Goal: Task Accomplishment & Management: Manage account settings

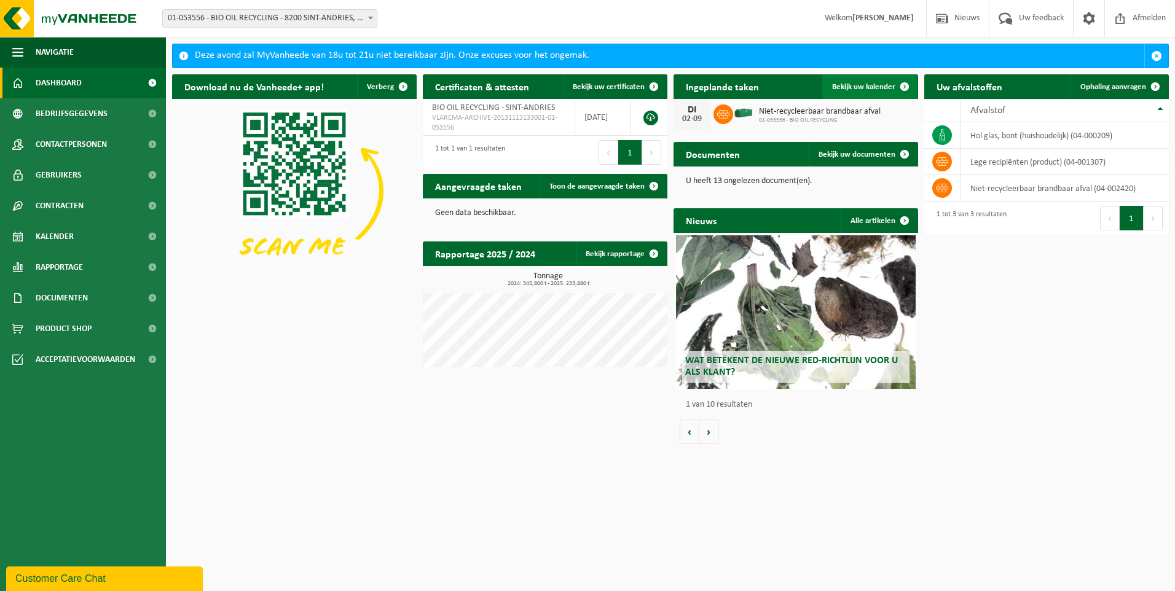
click at [879, 83] on span "Bekijk uw kalender" at bounding box center [863, 87] width 63 height 8
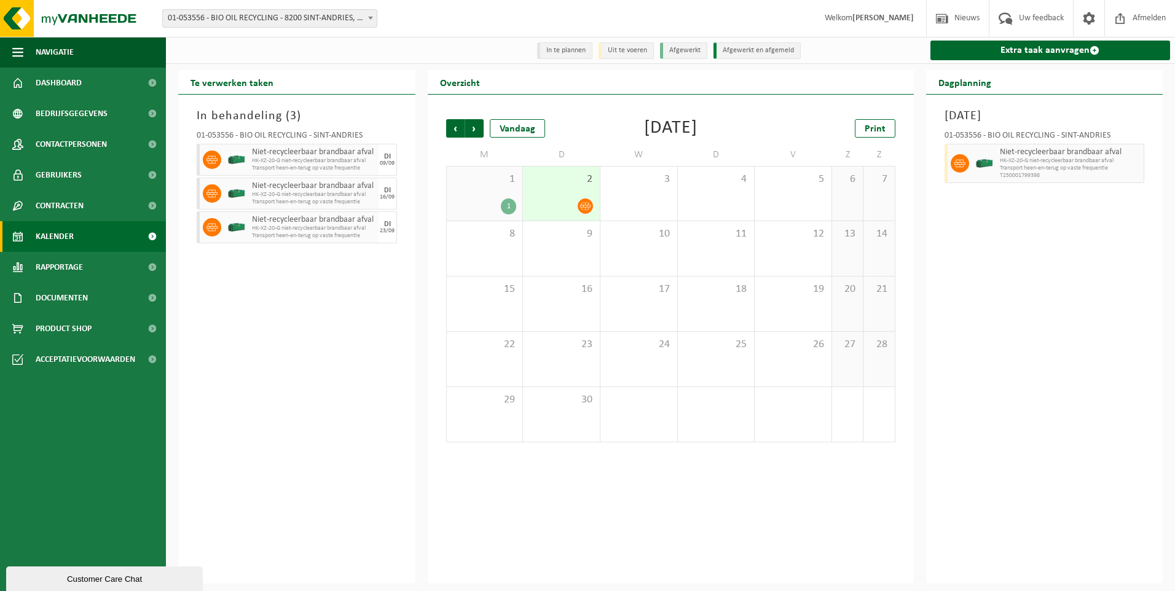
click at [511, 208] on div "1" at bounding box center [508, 207] width 15 height 16
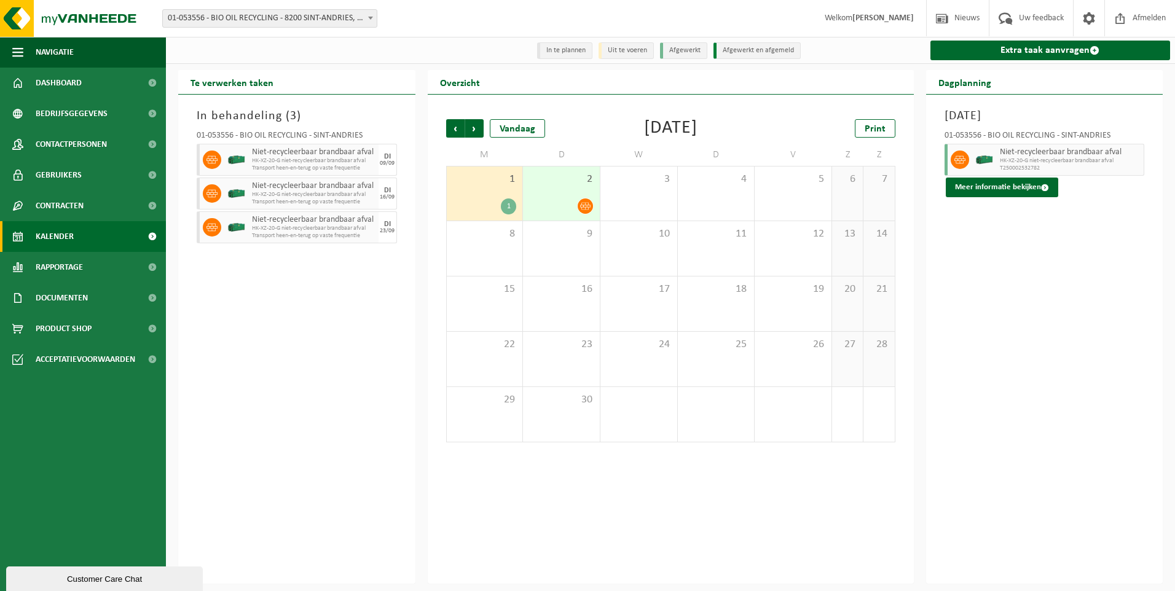
click at [585, 204] on icon at bounding box center [585, 206] width 10 height 10
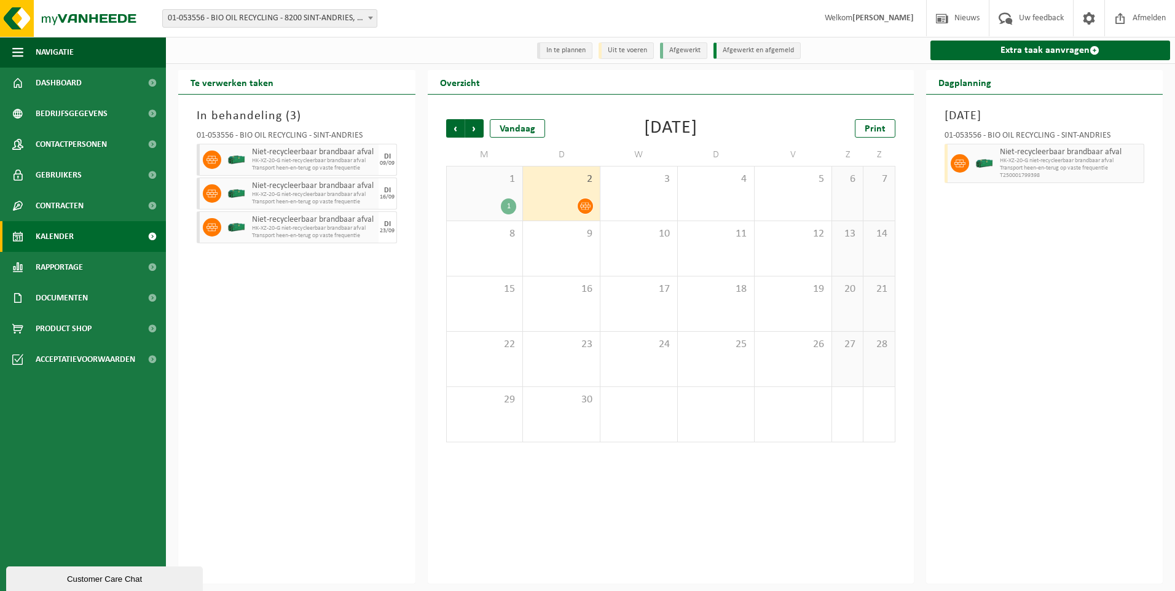
click at [959, 166] on icon at bounding box center [960, 163] width 11 height 11
click at [586, 199] on span at bounding box center [585, 206] width 15 height 15
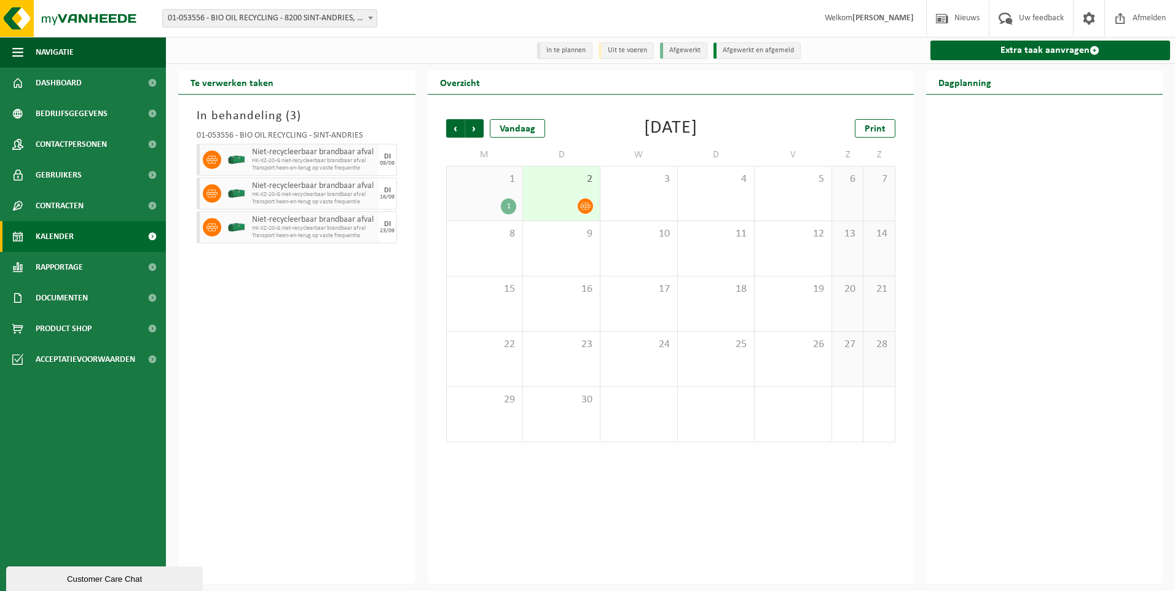
click at [586, 208] on icon at bounding box center [585, 206] width 10 height 10
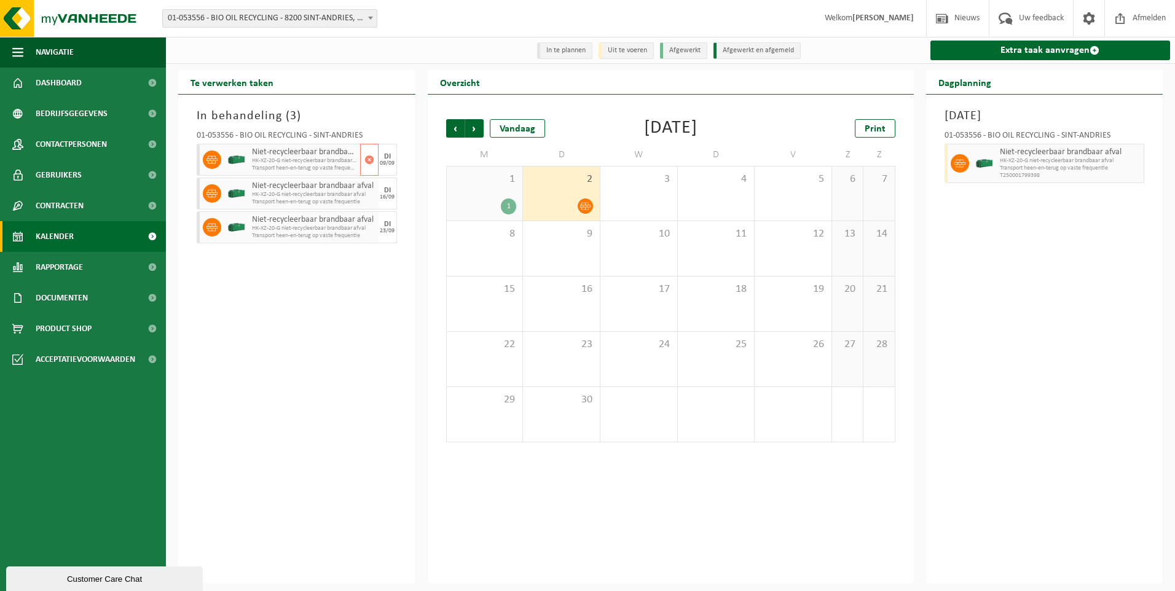
click at [217, 162] on icon at bounding box center [212, 159] width 11 height 7
click at [343, 507] on div "In behandeling ( 3 ) 01-053556 - BIO OIL RECYCLING - SINT-ANDRIES Niet-recyclee…" at bounding box center [296, 339] width 237 height 489
click at [366, 163] on span "button" at bounding box center [370, 160] width 10 height 25
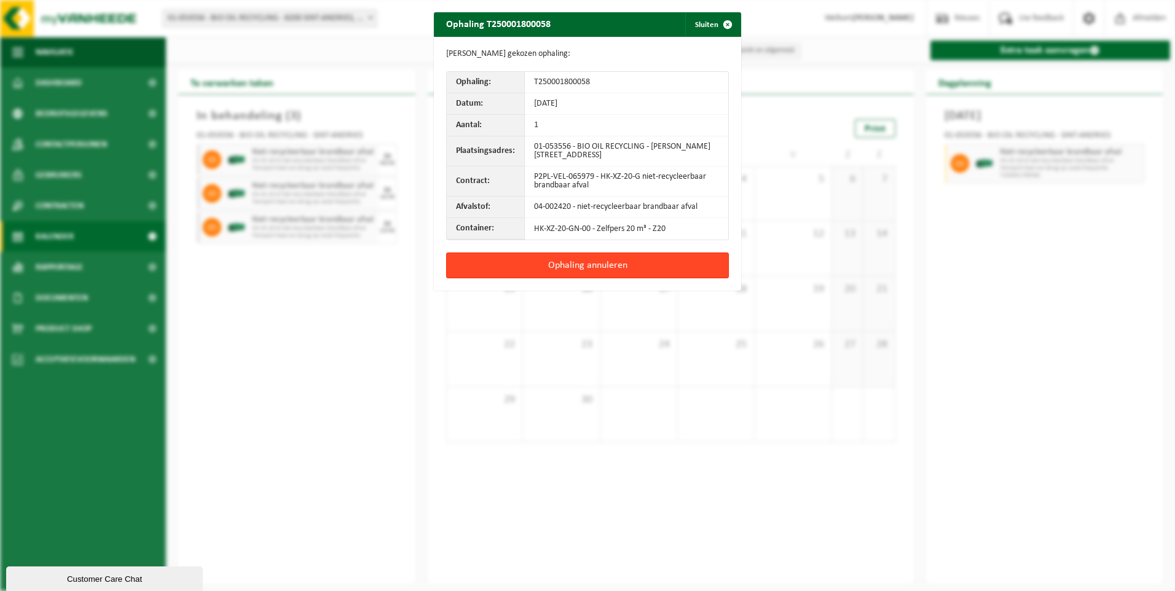
click at [484, 262] on button "Ophaling annuleren" at bounding box center [587, 266] width 283 height 26
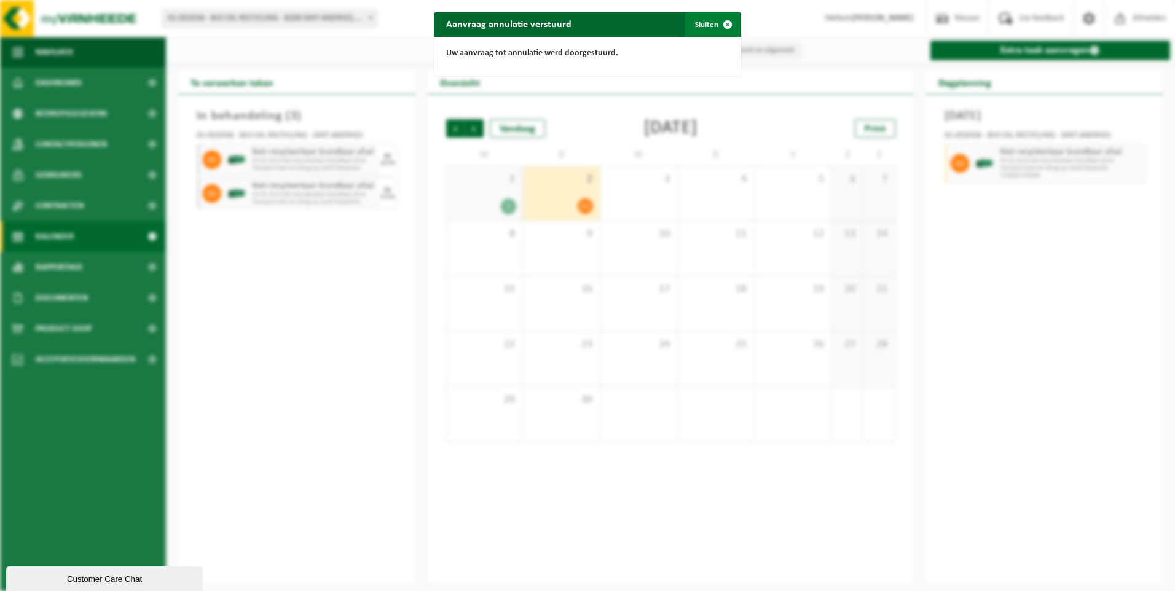
click at [702, 19] on button "Sluiten" at bounding box center [712, 24] width 55 height 25
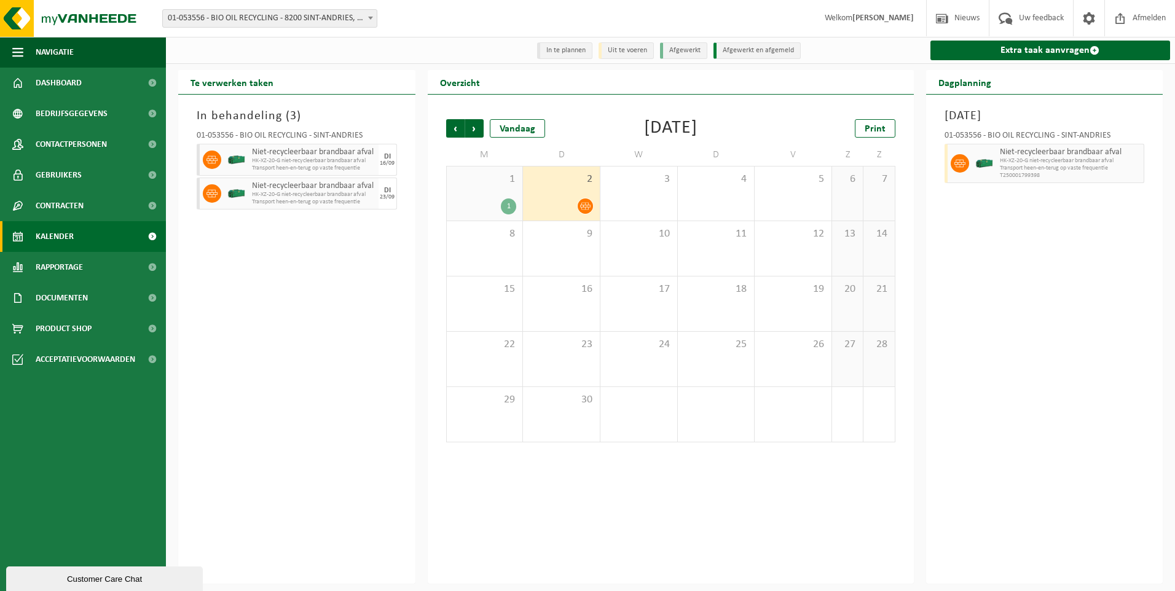
click at [353, 379] on div "In behandeling ( 3 ) 01-053556 - BIO OIL RECYCLING - SINT-ANDRIES Niet-recyclee…" at bounding box center [296, 339] width 237 height 489
